Goal: Task Accomplishment & Management: Complete application form

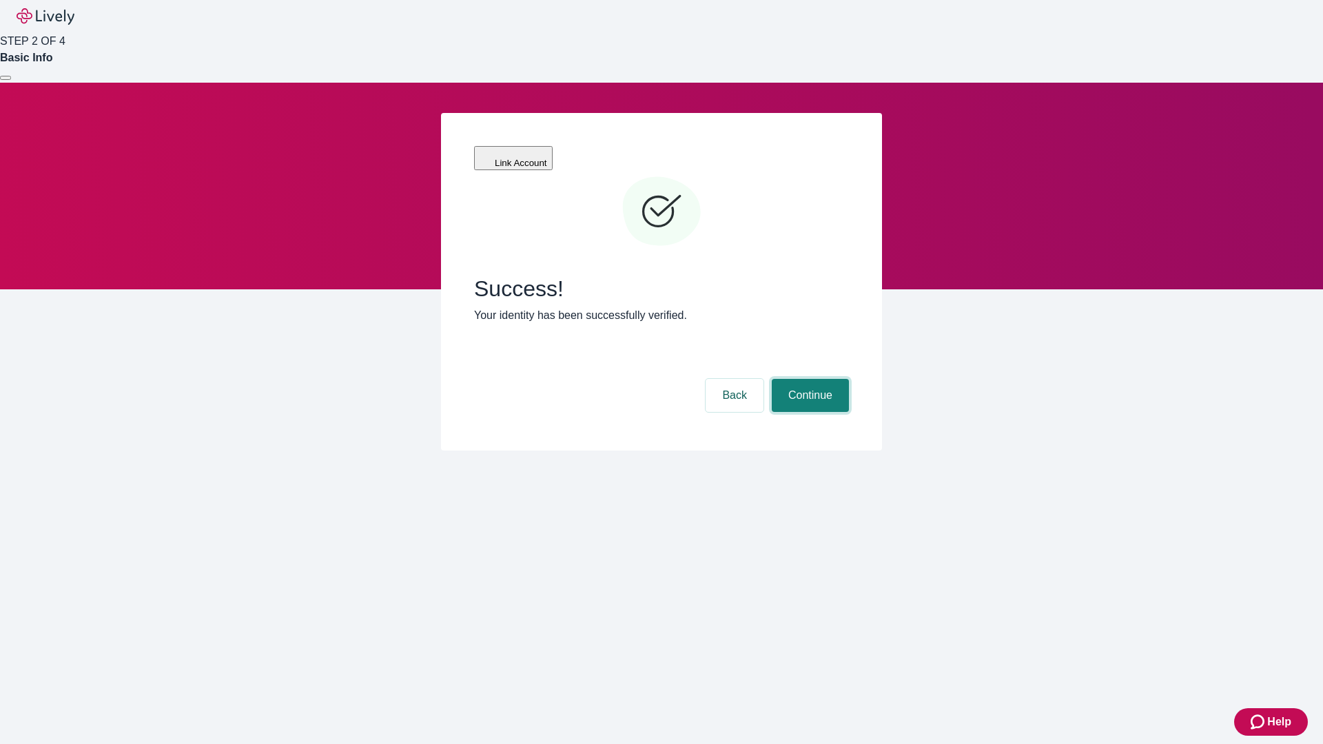
click at [808, 379] on button "Continue" at bounding box center [810, 395] width 77 height 33
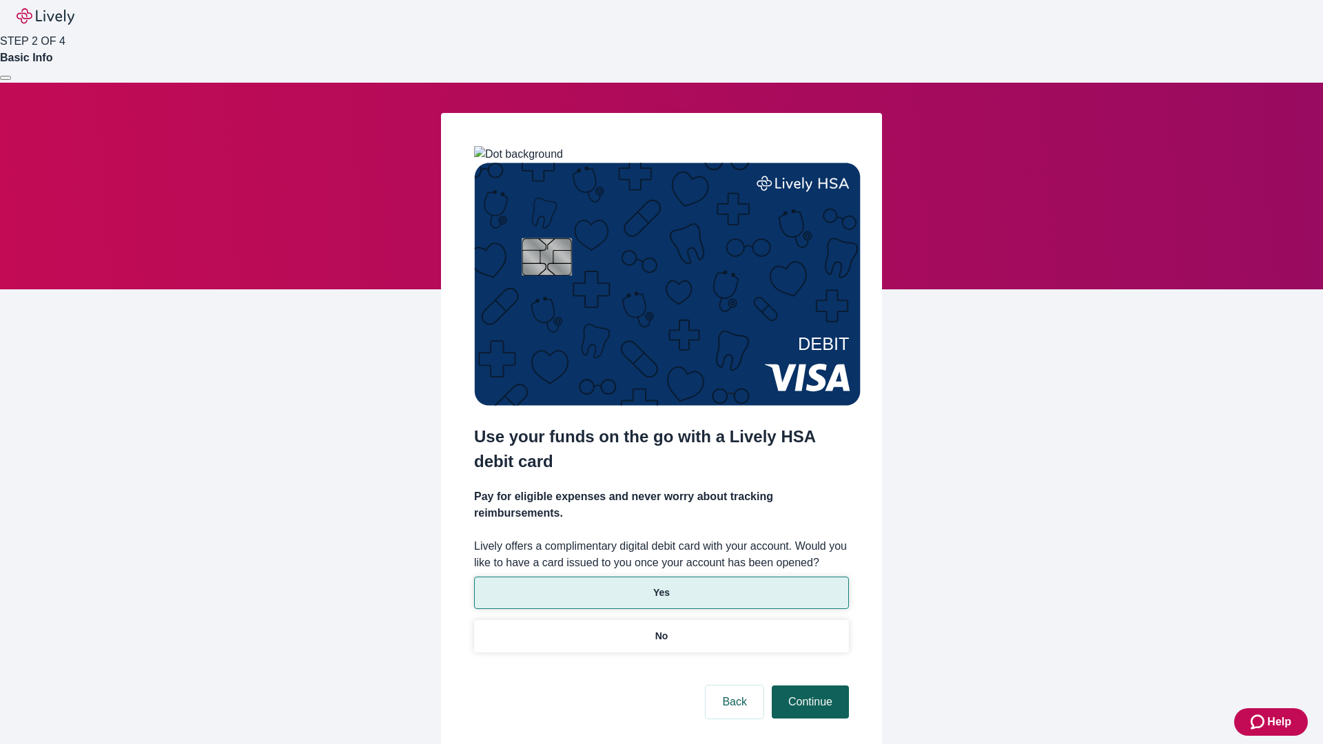
click at [661, 629] on p "No" at bounding box center [661, 636] width 13 height 14
click at [808, 686] on button "Continue" at bounding box center [810, 702] width 77 height 33
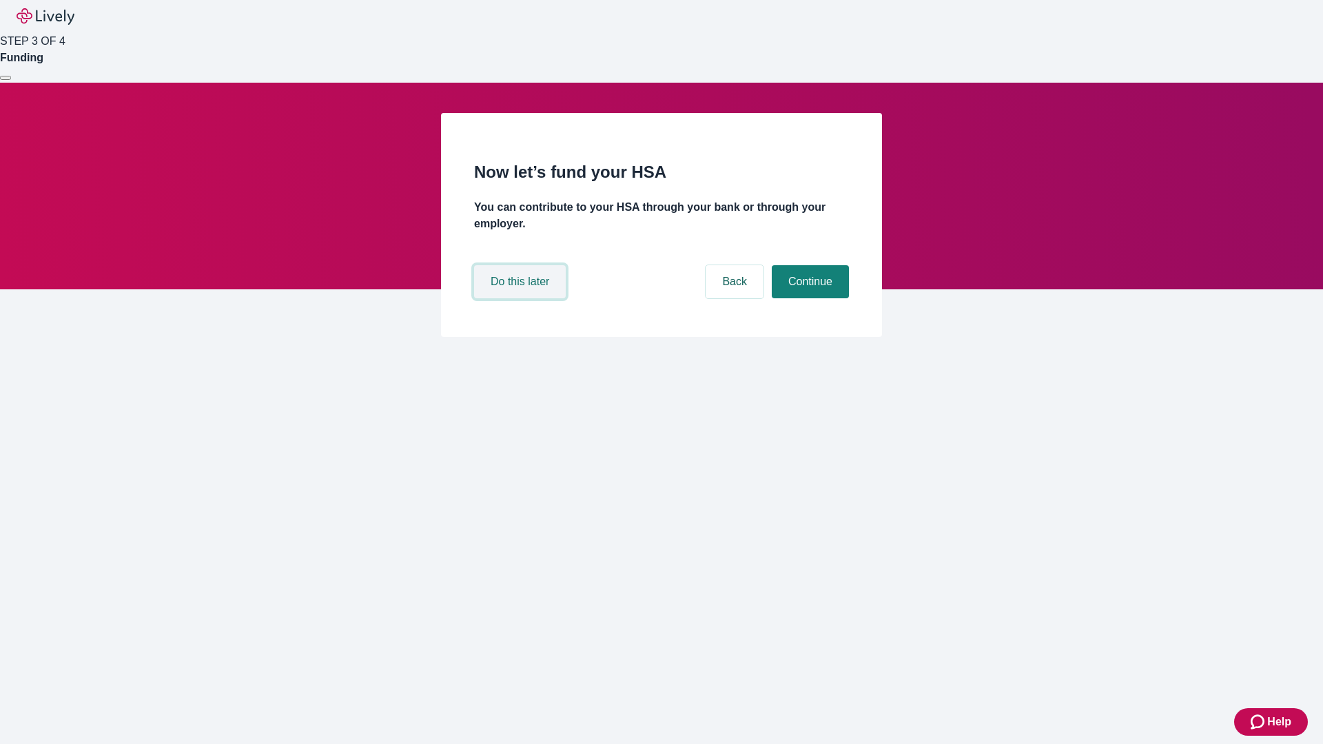
click at [522, 298] on button "Do this later" at bounding box center [520, 281] width 92 height 33
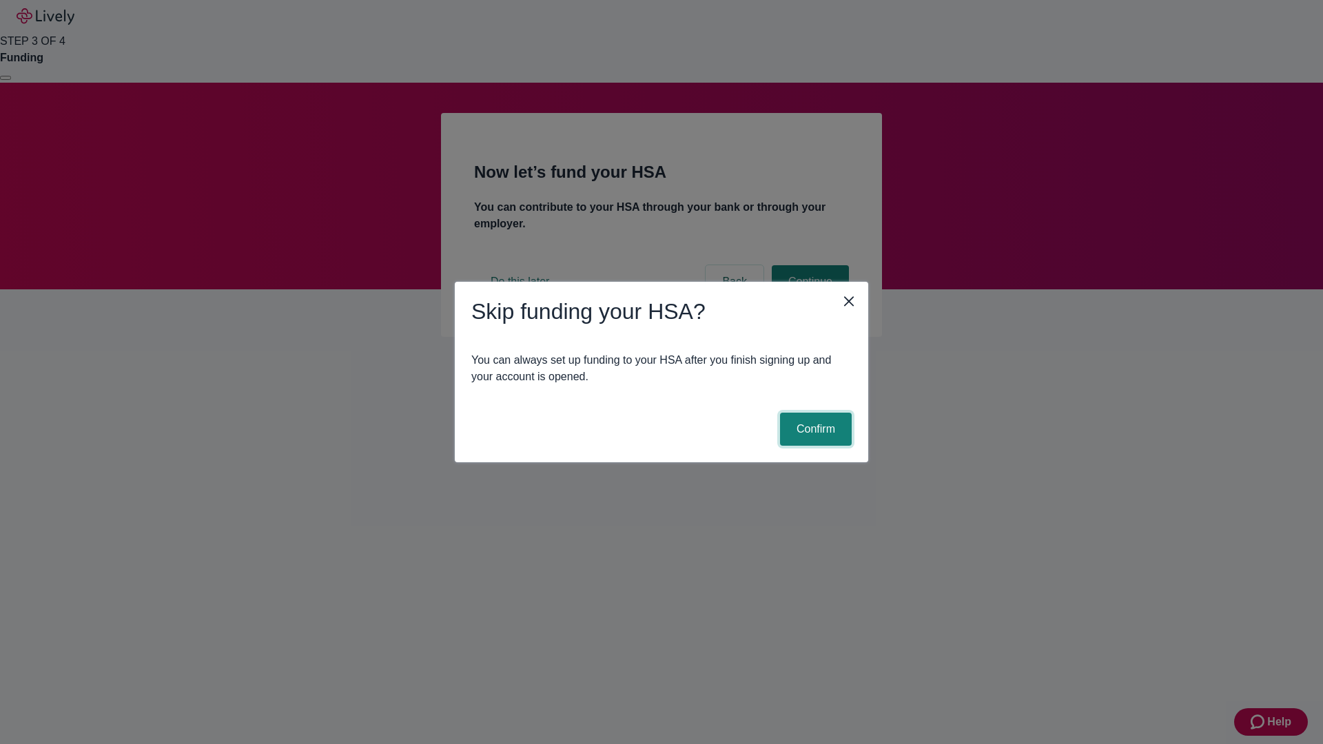
click at [814, 429] on button "Confirm" at bounding box center [816, 429] width 72 height 33
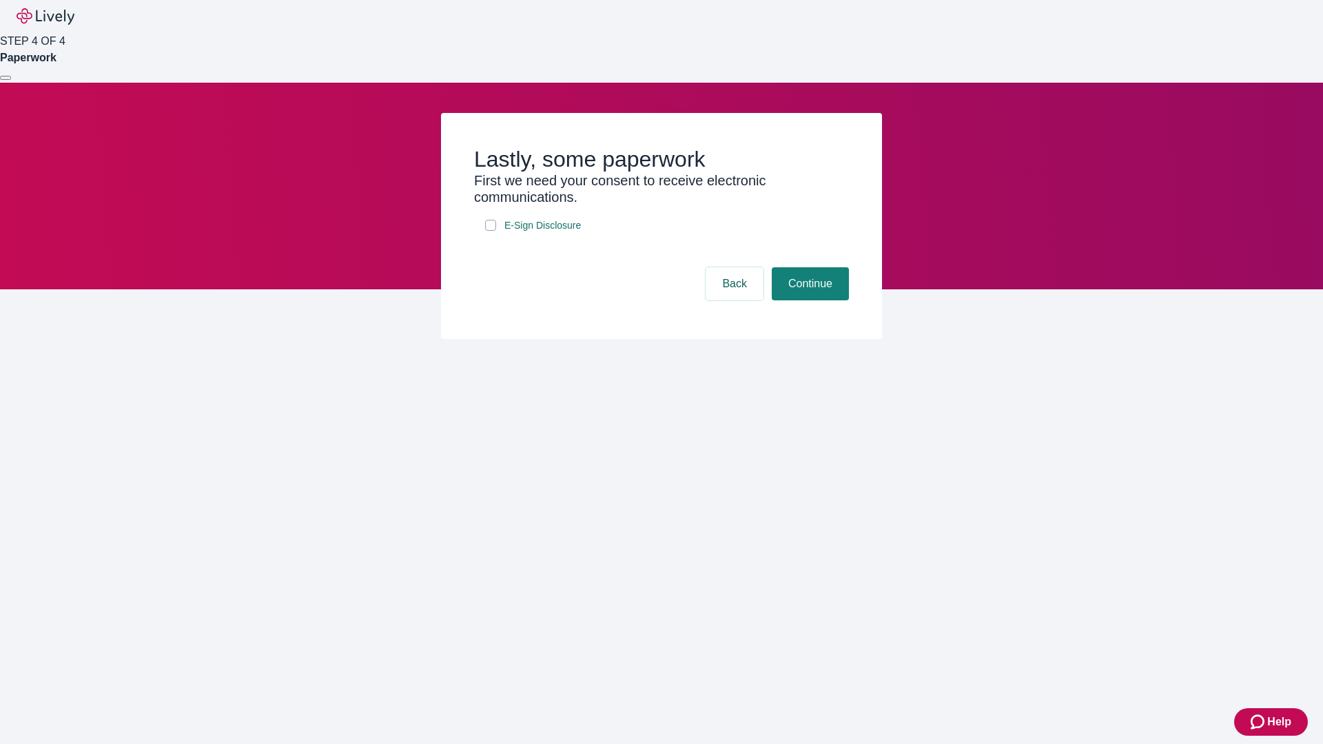
click at [491, 231] on input "E-Sign Disclosure" at bounding box center [490, 225] width 11 height 11
checkbox input "true"
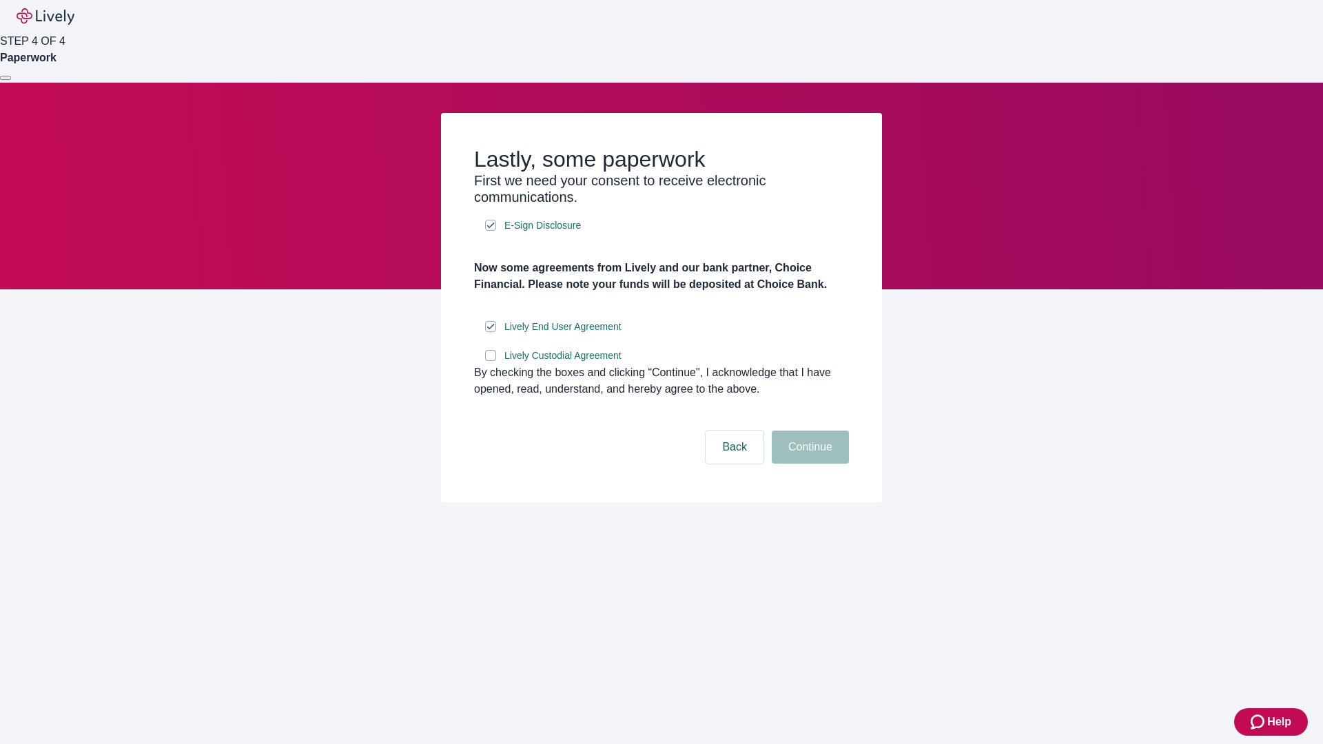
click at [491, 361] on input "Lively Custodial Agreement" at bounding box center [490, 355] width 11 height 11
checkbox input "true"
click at [808, 464] on button "Continue" at bounding box center [810, 447] width 77 height 33
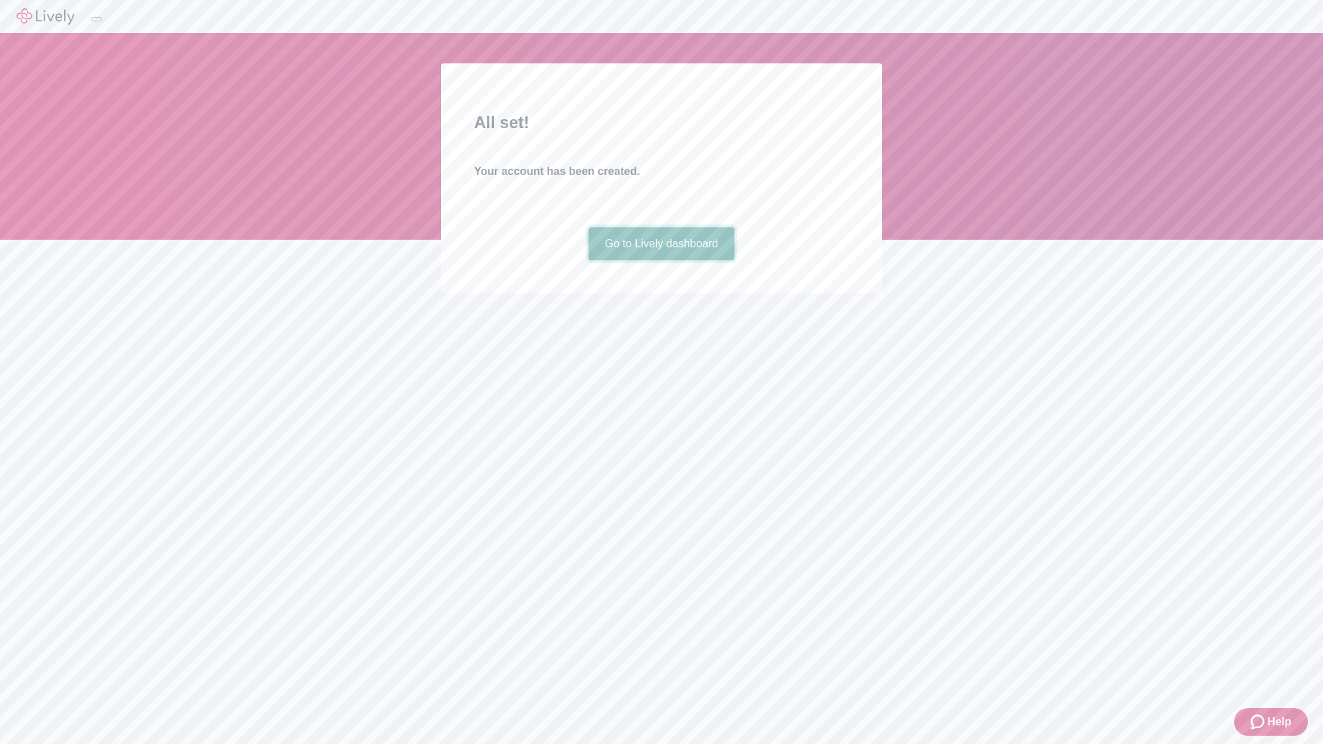
click at [661, 260] on link "Go to Lively dashboard" at bounding box center [661, 243] width 147 height 33
